Goal: Task Accomplishment & Management: Use online tool/utility

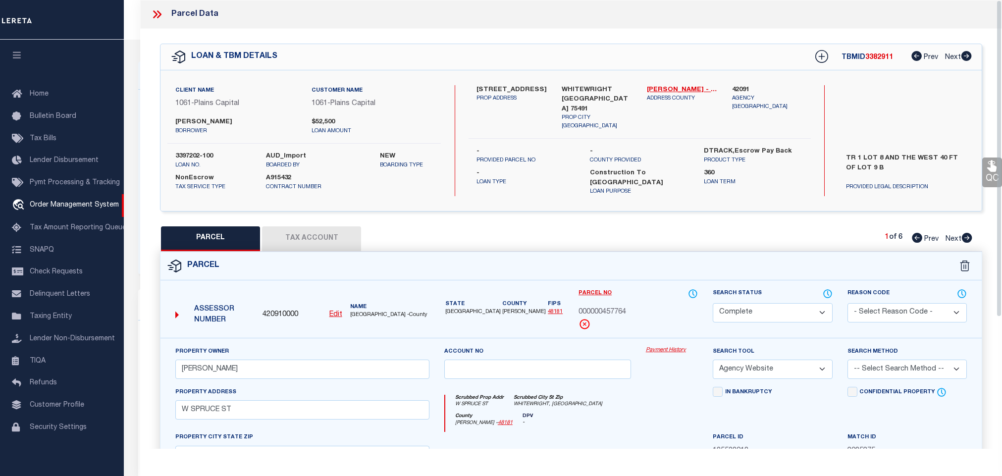
select select "CP"
select select "AGW"
select select "3014"
select select "1425"
select select "600"
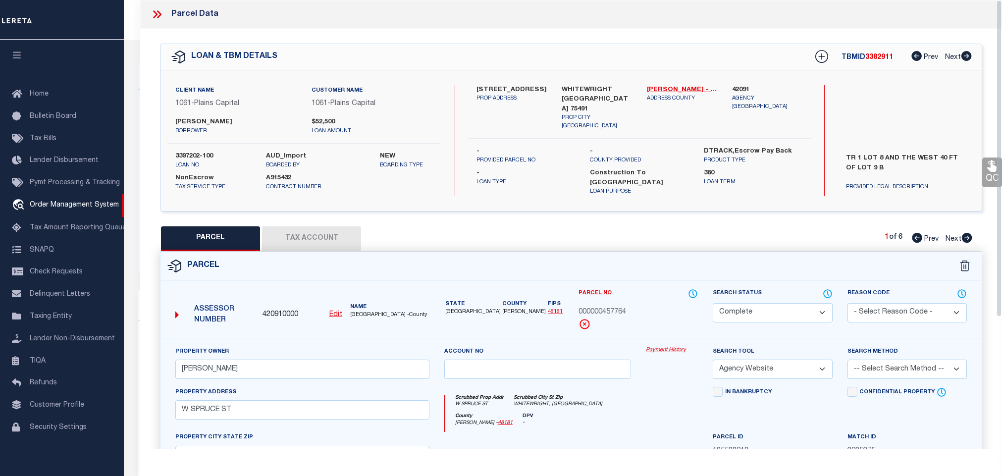
select select "NonEscrow"
click at [412, 211] on div "QC QC QC" at bounding box center [571, 331] width 862 height 604
click at [412, 256] on div "Parcel" at bounding box center [570, 266] width 821 height 28
click at [156, 15] on icon at bounding box center [155, 14] width 4 height 8
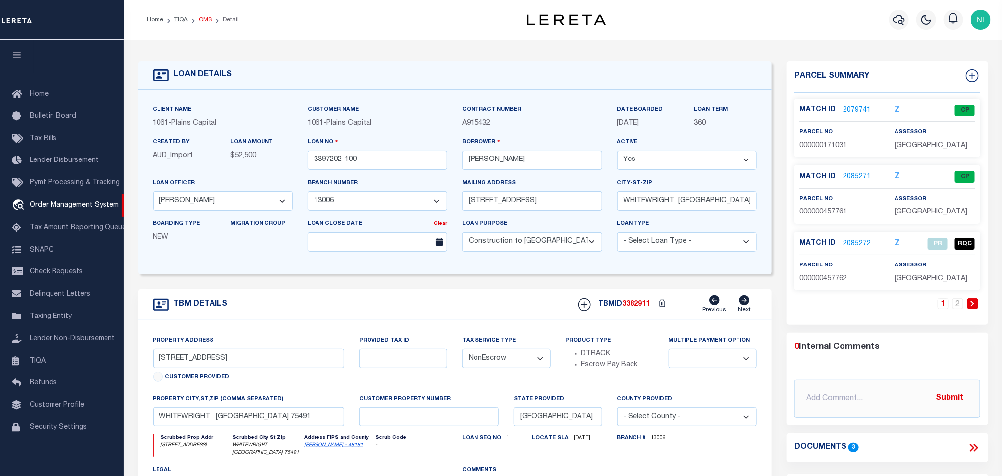
click at [201, 22] on link "OMS" at bounding box center [205, 20] width 13 height 6
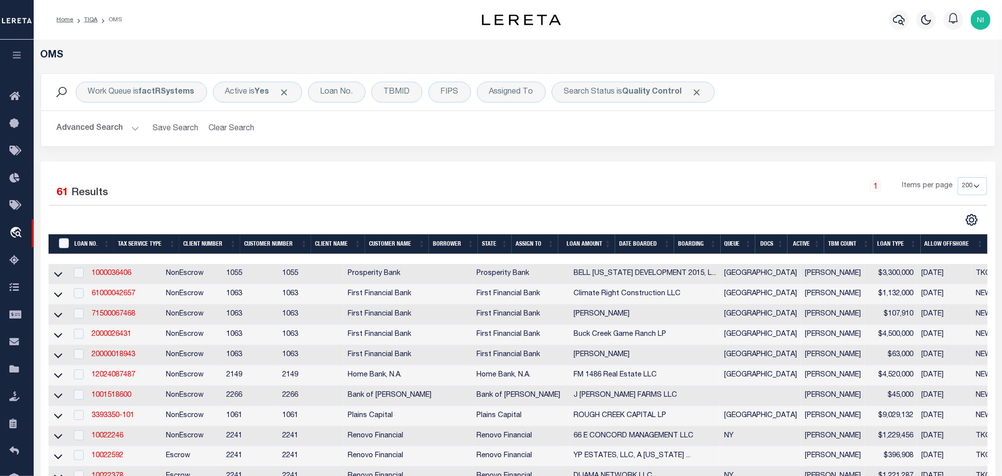
scroll to position [74, 0]
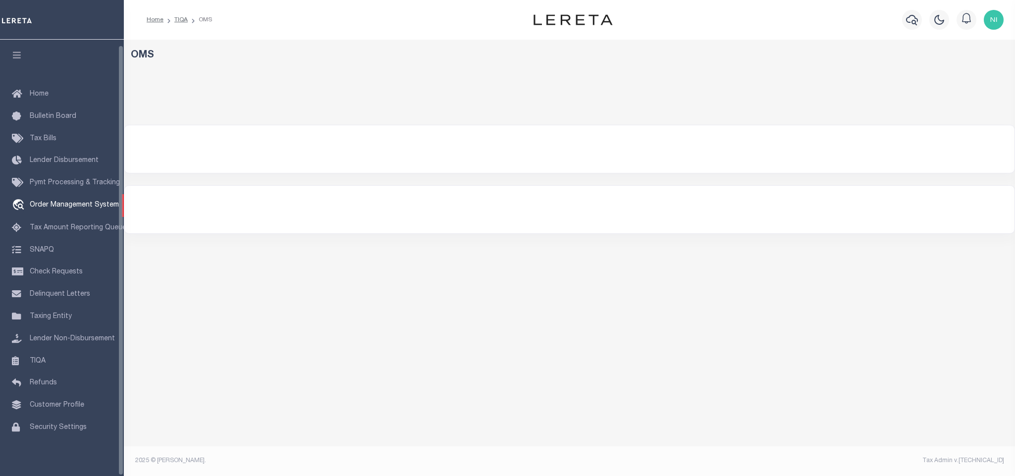
select select "200"
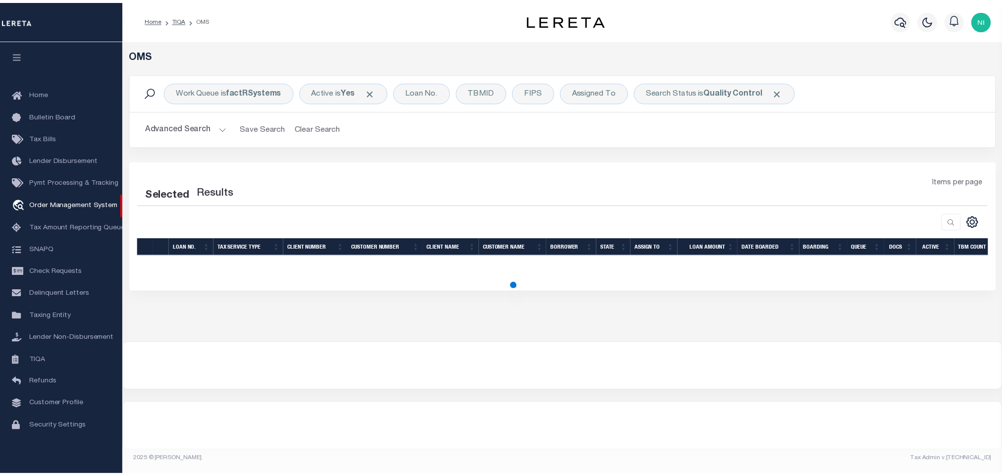
scroll to position [6, 0]
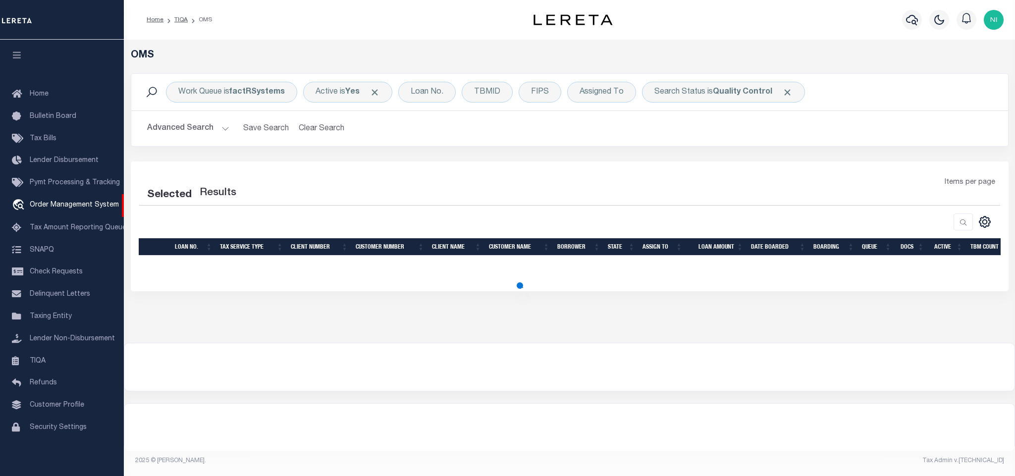
select select "200"
